Goal: Find specific page/section: Find specific page/section

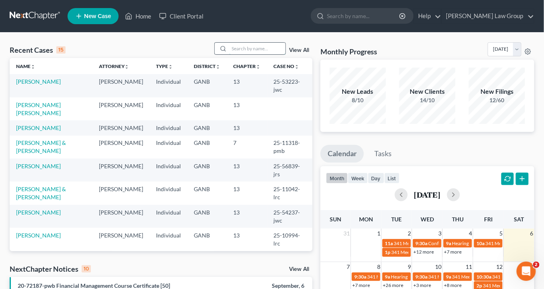
click at [245, 49] on input "search" at bounding box center [257, 49] width 56 height 12
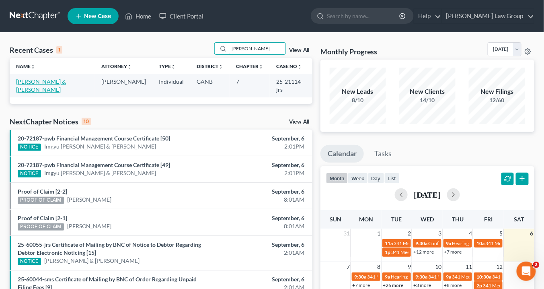
type input "trimble"
click at [47, 82] on link "[PERSON_NAME] & [PERSON_NAME]" at bounding box center [41, 85] width 50 height 15
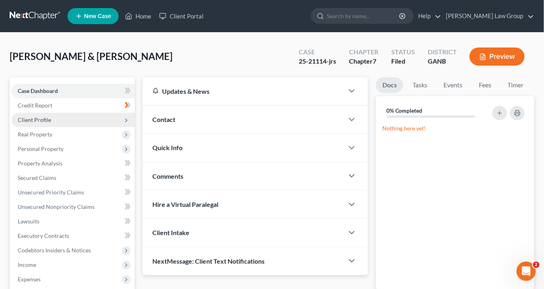
click at [48, 116] on span "Client Profile" at bounding box center [34, 119] width 33 height 7
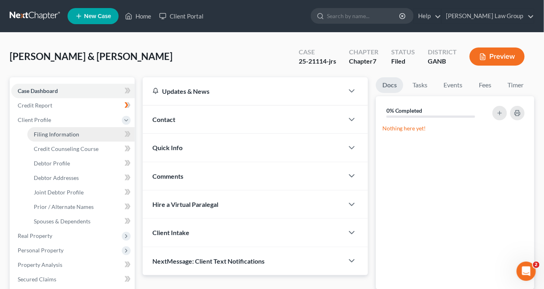
click at [48, 135] on span "Filing Information" at bounding box center [56, 134] width 45 height 7
select select "1"
select select "0"
select select "10"
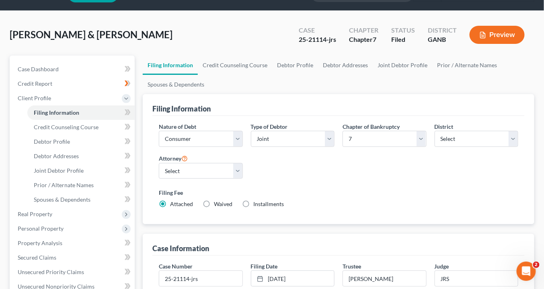
scroll to position [97, 0]
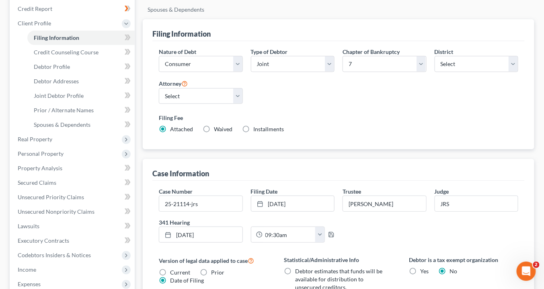
drag, startPoint x: 514, startPoint y: 0, endPoint x: 464, endPoint y: 2, distance: 49.5
click at [447, 4] on ul "Filing Information Credit Counseling Course Debtor Profile Debtor Addresses Joi…" at bounding box center [339, 0] width 392 height 39
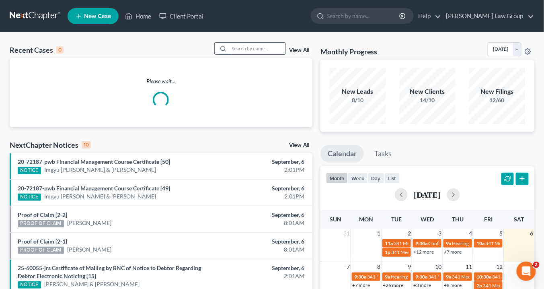
click at [239, 46] on input "search" at bounding box center [257, 49] width 56 height 12
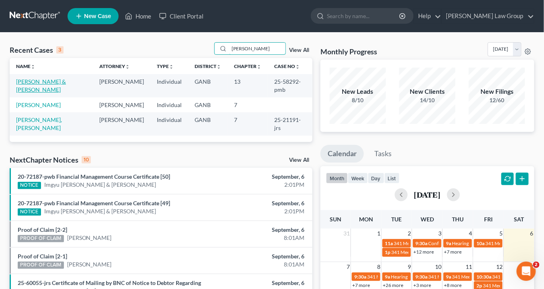
type input "peters"
click at [25, 81] on link "[PERSON_NAME] & [PERSON_NAME]" at bounding box center [41, 85] width 50 height 15
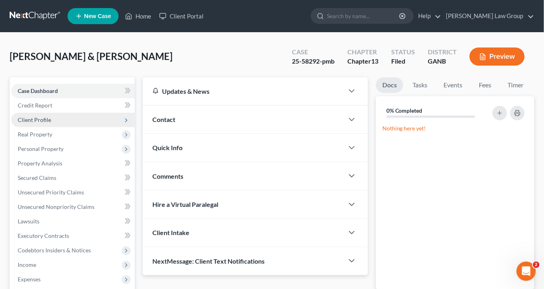
click at [47, 120] on span "Client Profile" at bounding box center [34, 119] width 33 height 7
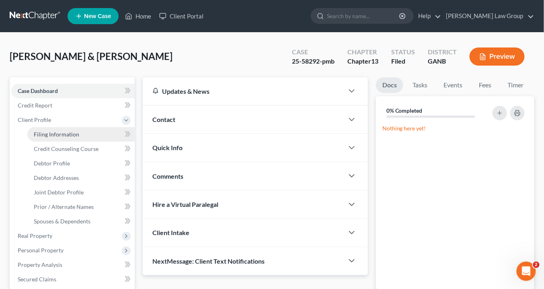
click at [51, 136] on span "Filing Information" at bounding box center [56, 134] width 45 height 7
select select "1"
select select "3"
select select "10"
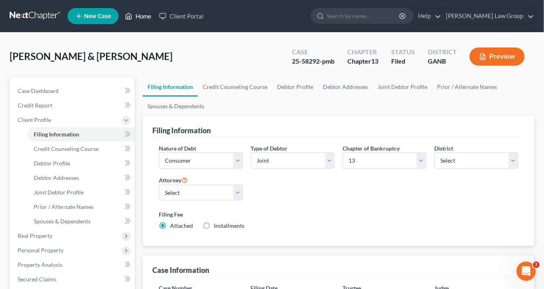
click at [144, 16] on link "Home" at bounding box center [138, 16] width 34 height 14
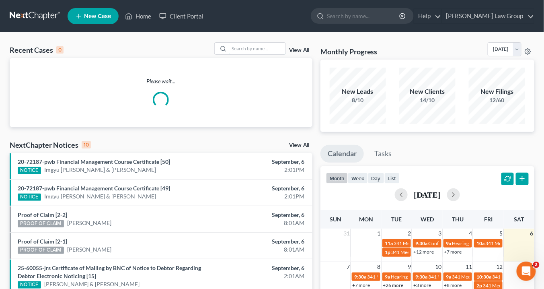
drag, startPoint x: 251, startPoint y: 50, endPoint x: 257, endPoint y: 54, distance: 7.3
click at [252, 50] on input "search" at bounding box center [257, 49] width 56 height 12
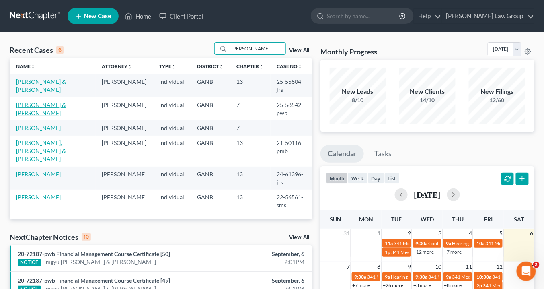
type input "anderson"
click at [60, 103] on link "[PERSON_NAME] & [PERSON_NAME]" at bounding box center [41, 108] width 50 height 15
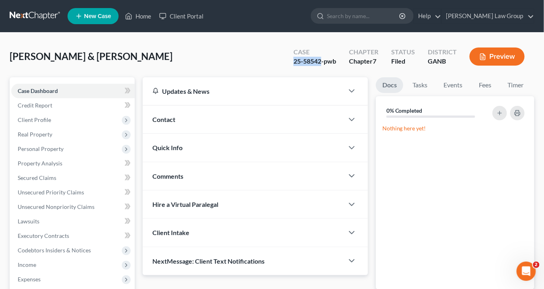
drag, startPoint x: 323, startPoint y: 60, endPoint x: 306, endPoint y: 61, distance: 16.9
click at [294, 60] on div "Case 25-58542-pwb" at bounding box center [315, 57] width 56 height 24
copy div "25-58542"
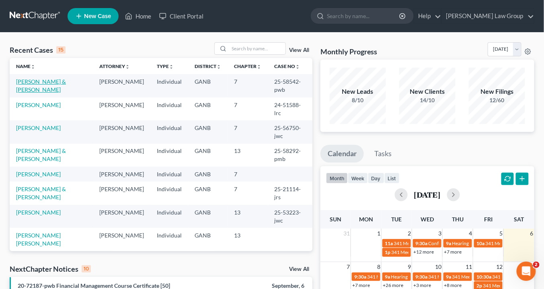
click at [56, 82] on link "[PERSON_NAME] & [PERSON_NAME]" at bounding box center [41, 85] width 50 height 15
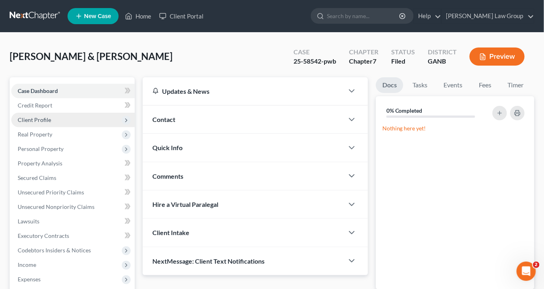
click at [43, 122] on span "Client Profile" at bounding box center [34, 119] width 33 height 7
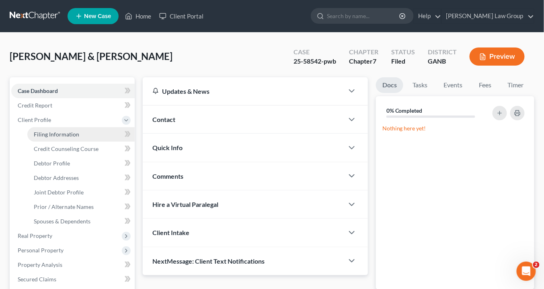
click at [47, 131] on span "Filing Information" at bounding box center [56, 134] width 45 height 7
select select "1"
select select "0"
select select "10"
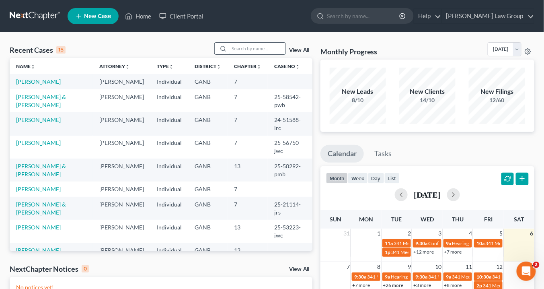
click at [235, 49] on input "search" at bounding box center [257, 49] width 56 height 12
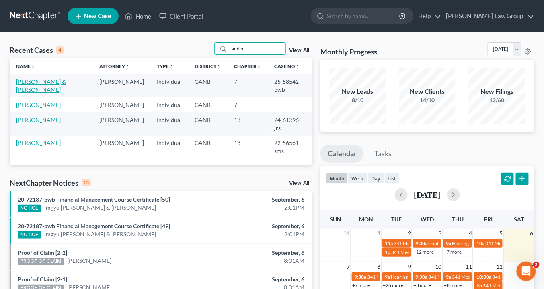
type input "ander"
click at [66, 80] on link "[PERSON_NAME] & [PERSON_NAME]" at bounding box center [41, 85] width 50 height 15
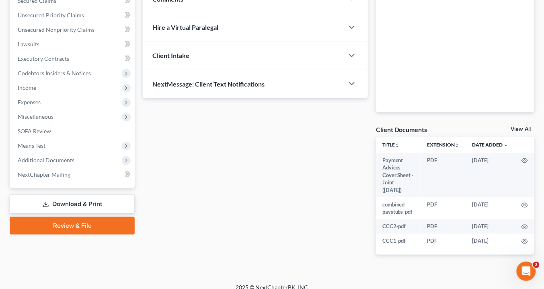
scroll to position [186, 0]
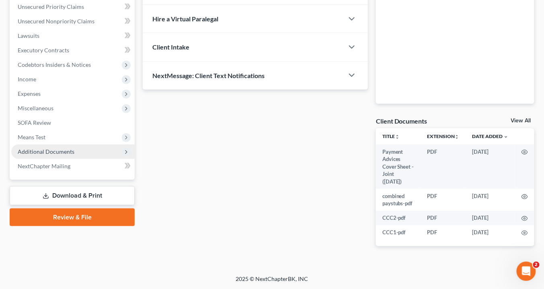
click at [85, 150] on span "Additional Documents" at bounding box center [73, 151] width 124 height 14
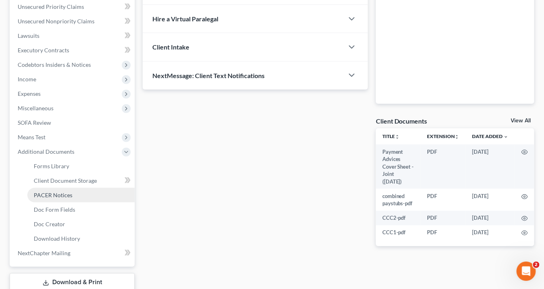
click at [68, 194] on span "PACER Notices" at bounding box center [53, 195] width 39 height 7
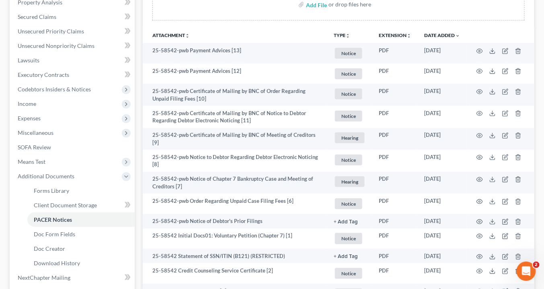
scroll to position [256, 0]
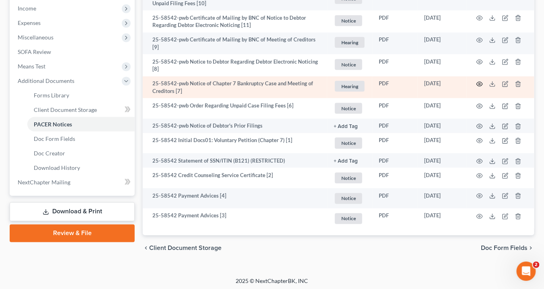
click at [482, 81] on icon "button" at bounding box center [480, 84] width 6 height 6
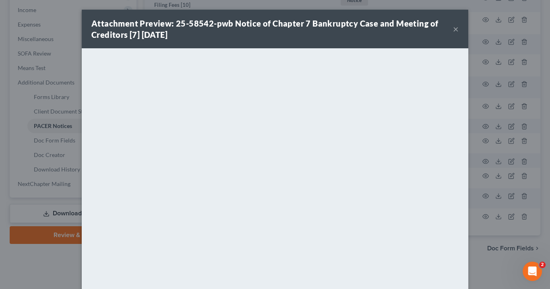
click at [453, 29] on button "×" at bounding box center [456, 29] width 6 height 10
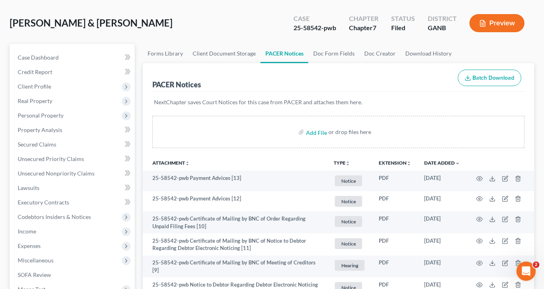
scroll to position [0, 0]
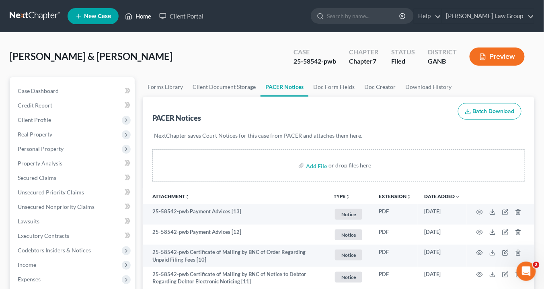
click at [138, 16] on link "Home" at bounding box center [138, 16] width 34 height 14
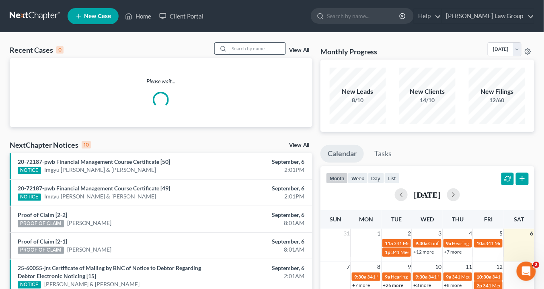
click at [239, 51] on input "search" at bounding box center [257, 49] width 56 height 12
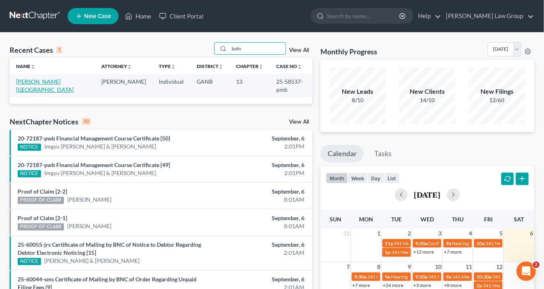
type input "ludn"
click at [37, 81] on link "Joubert, Ludnie" at bounding box center [45, 85] width 58 height 15
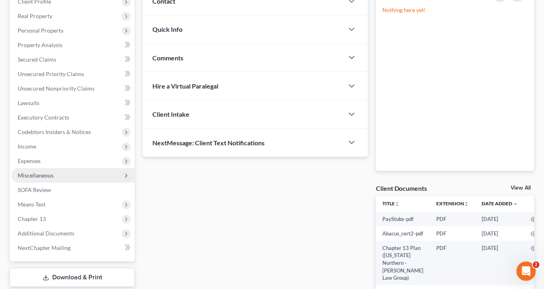
scroll to position [129, 0]
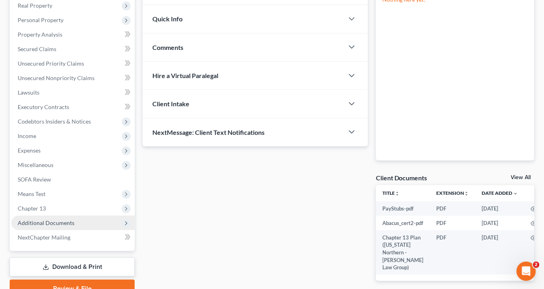
click at [76, 224] on span "Additional Documents" at bounding box center [73, 223] width 124 height 14
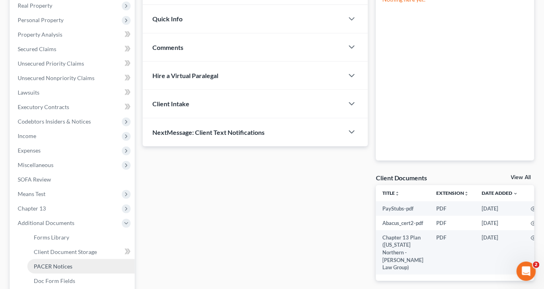
click at [68, 268] on span "PACER Notices" at bounding box center [53, 266] width 39 height 7
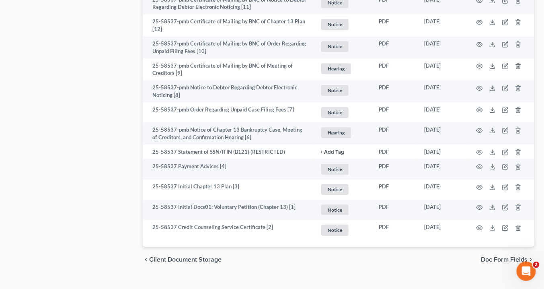
scroll to position [591, 0]
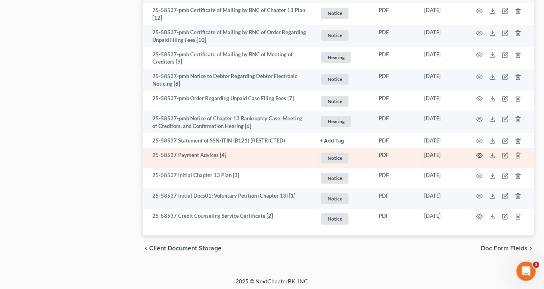
click at [480, 152] on icon "button" at bounding box center [480, 155] width 6 height 6
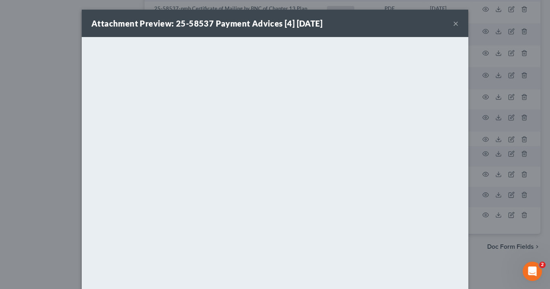
drag, startPoint x: 451, startPoint y: 21, endPoint x: 408, endPoint y: 3, distance: 47.1
click at [453, 21] on button "×" at bounding box center [456, 24] width 6 height 10
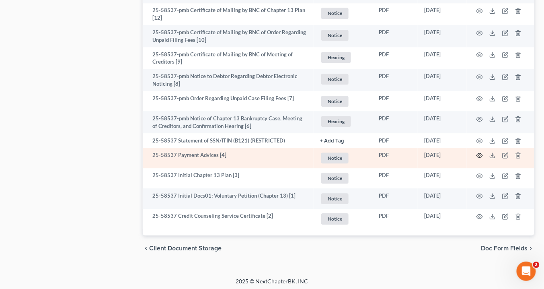
click at [479, 152] on icon "button" at bounding box center [480, 155] width 6 height 6
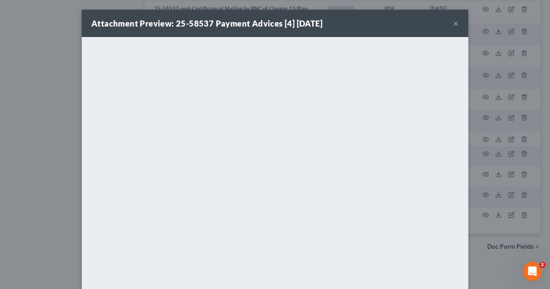
click at [453, 23] on button "×" at bounding box center [456, 24] width 6 height 10
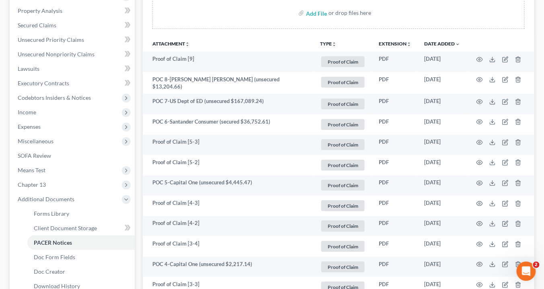
scroll to position [11, 0]
